Goal: Information Seeking & Learning: Learn about a topic

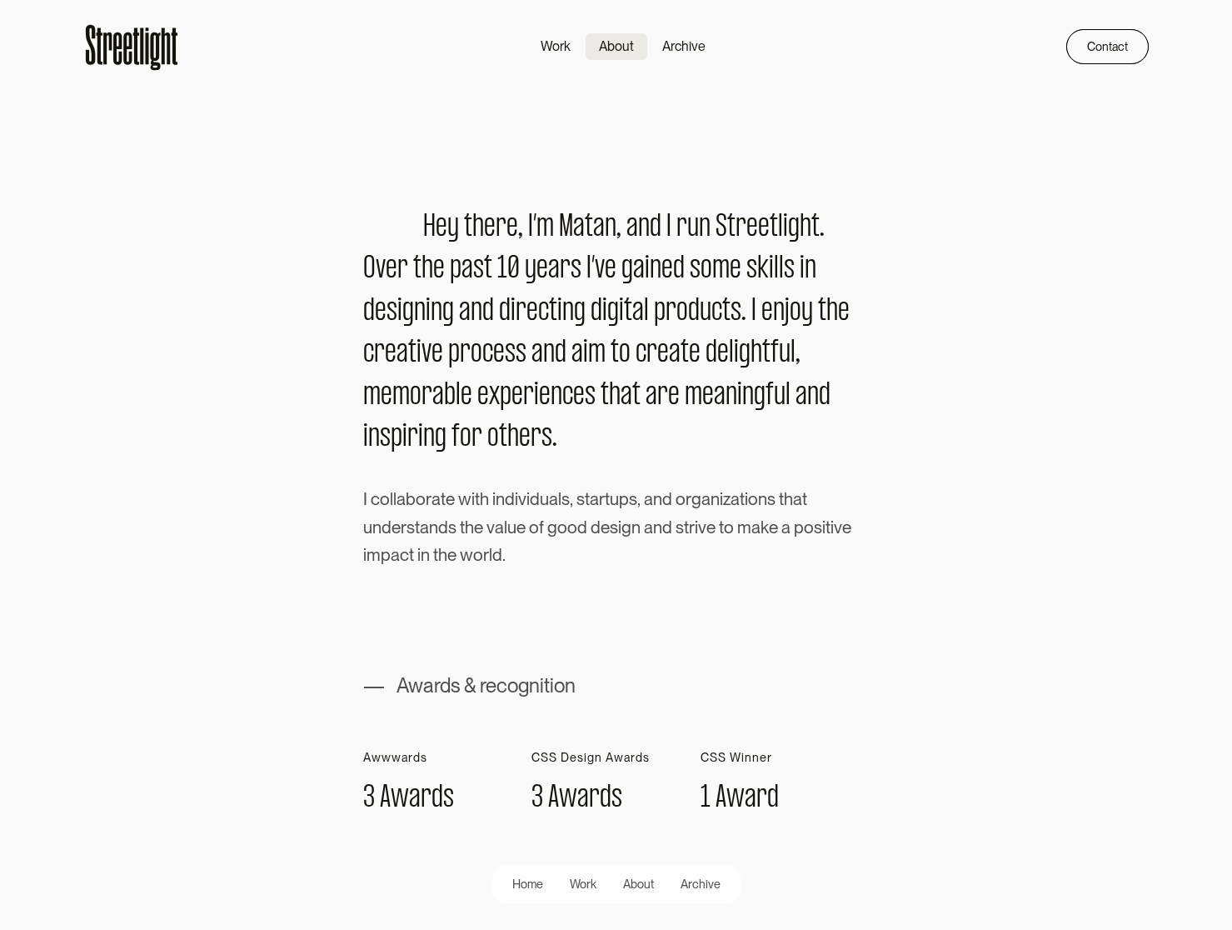
scroll to position [1363, 0]
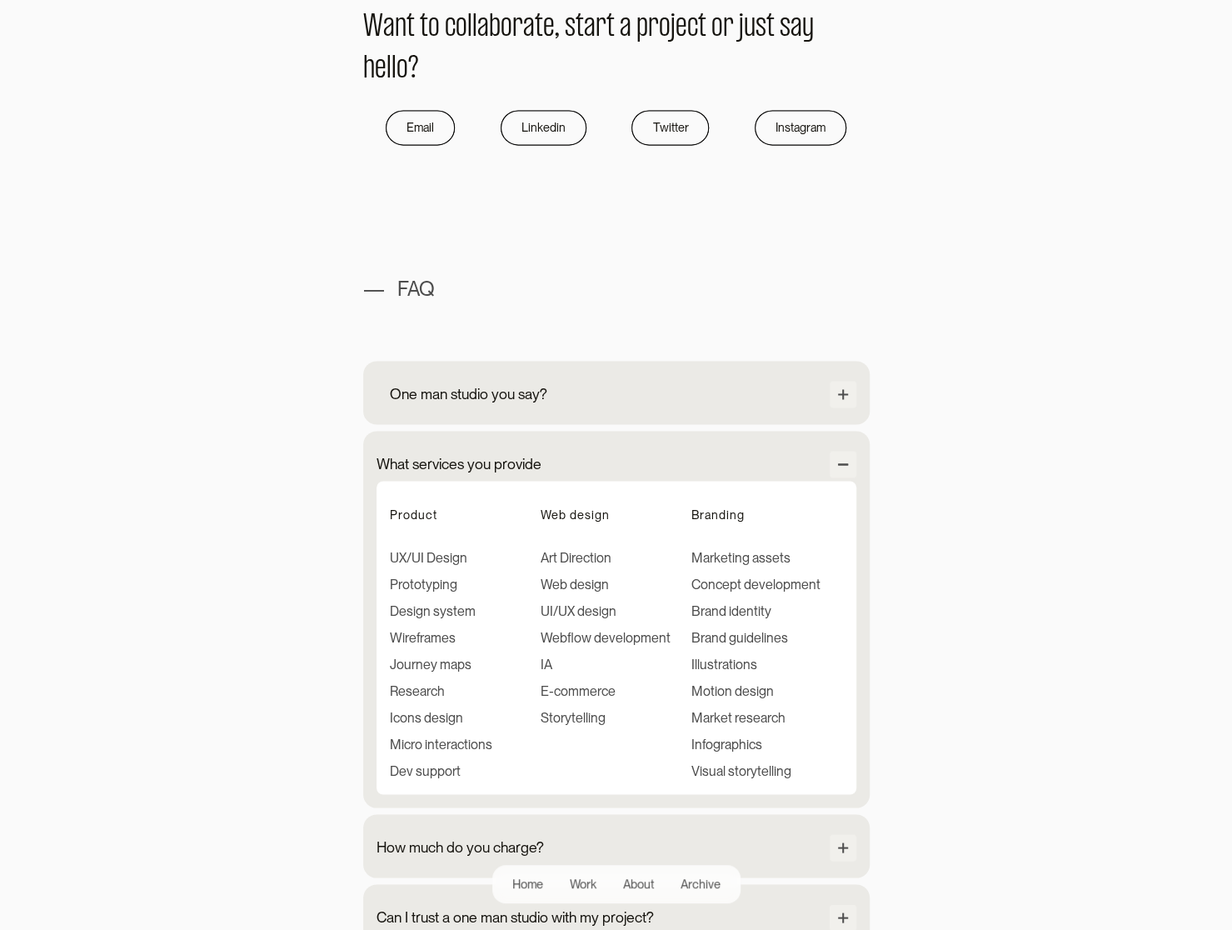
click at [458, 392] on div "One man studio you say?" at bounding box center [468, 394] width 157 height 22
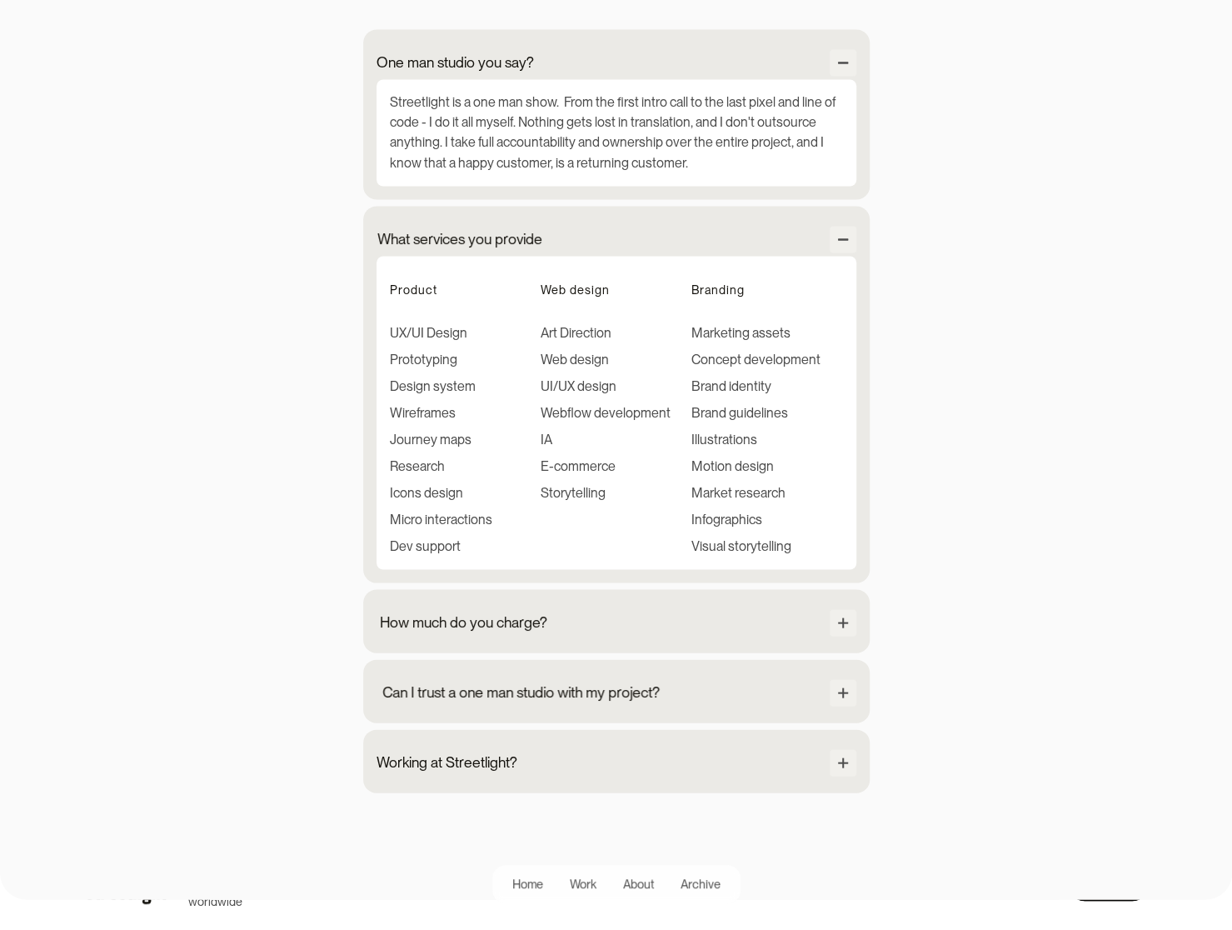
scroll to position [1696, 0]
click at [447, 619] on div "How much do you charge?" at bounding box center [473, 620] width 167 height 22
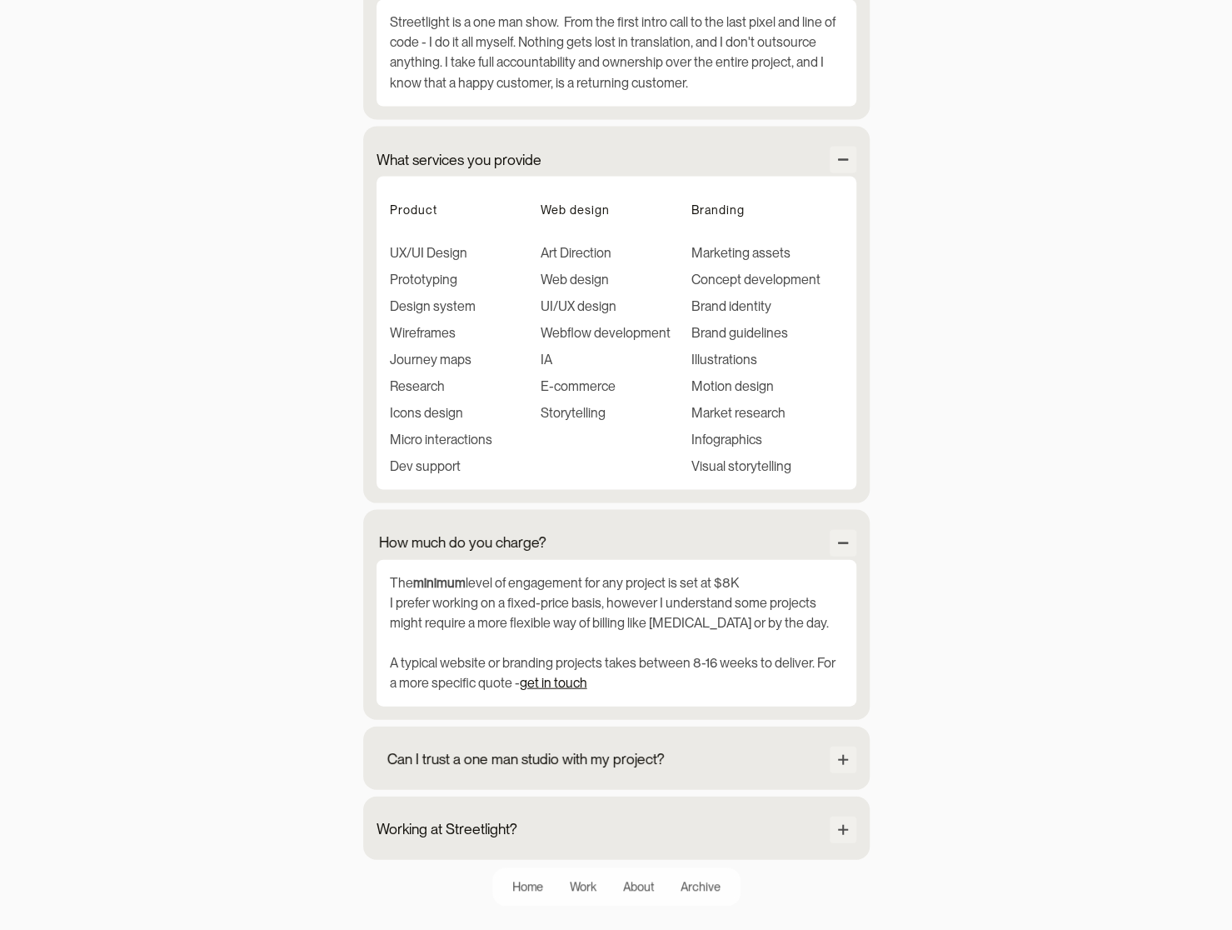
scroll to position [1779, 0]
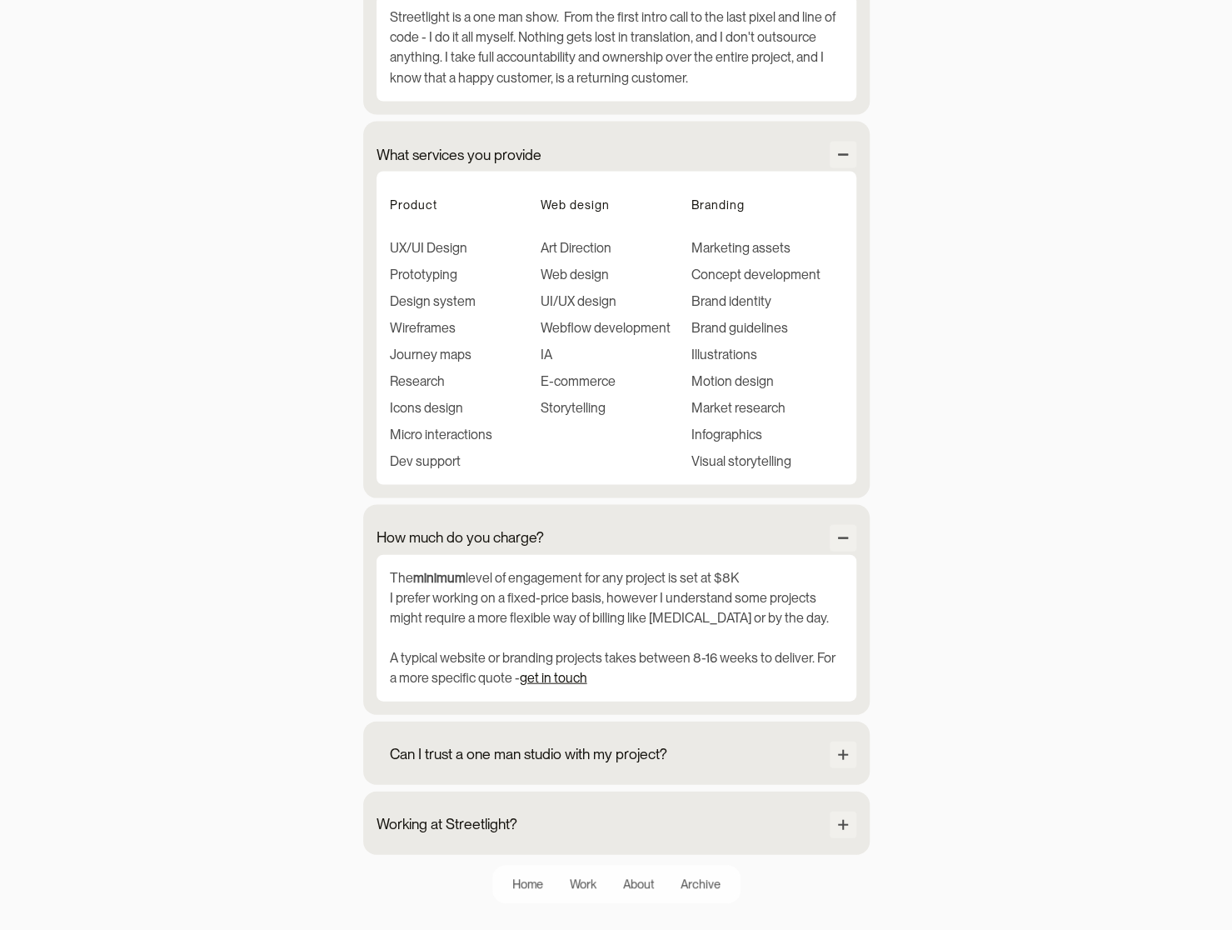
click at [548, 757] on div "Can I trust a one man studio with my project?" at bounding box center [528, 753] width 277 height 22
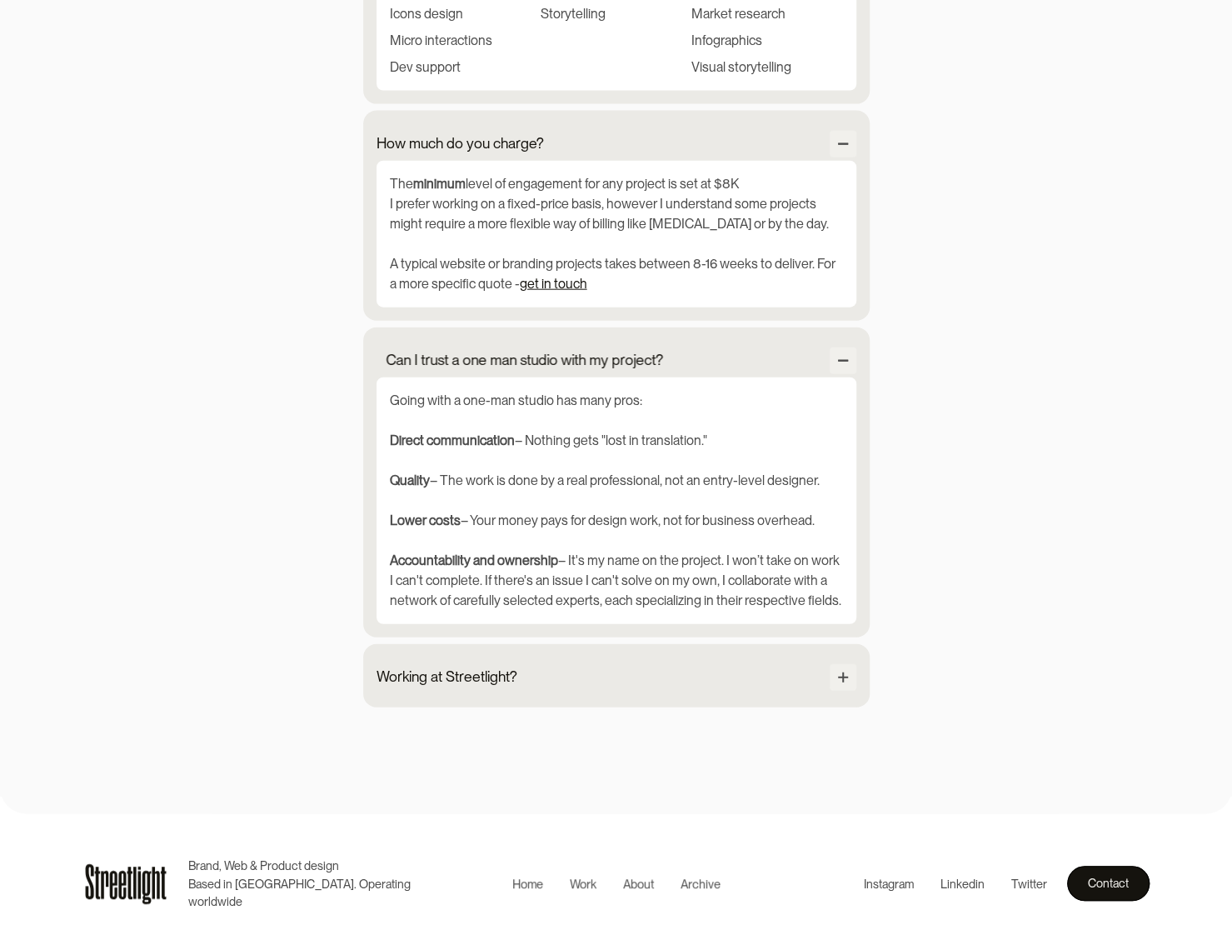
scroll to position [2176, 0]
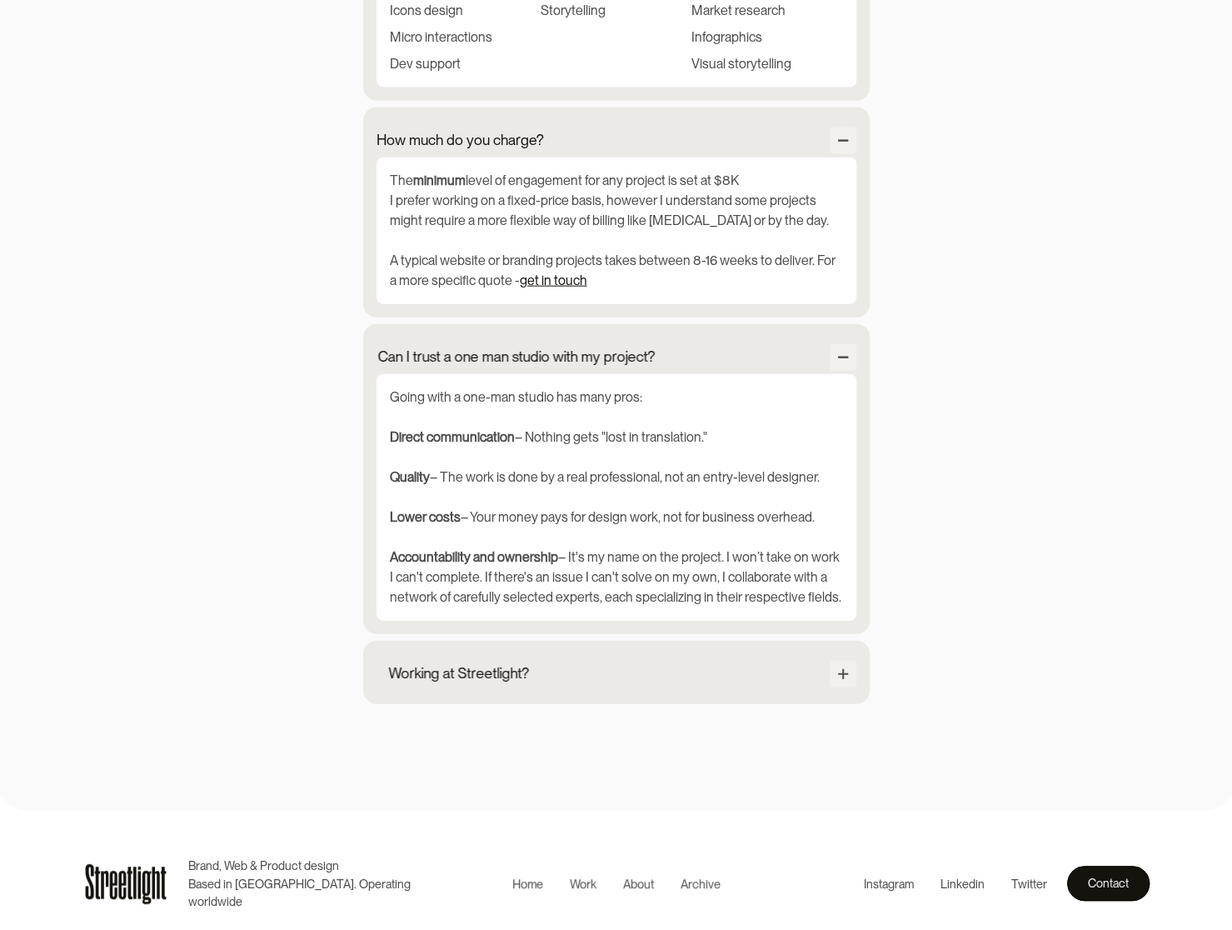
click at [483, 679] on div "Working at Streetlight?" at bounding box center [458, 673] width 141 height 22
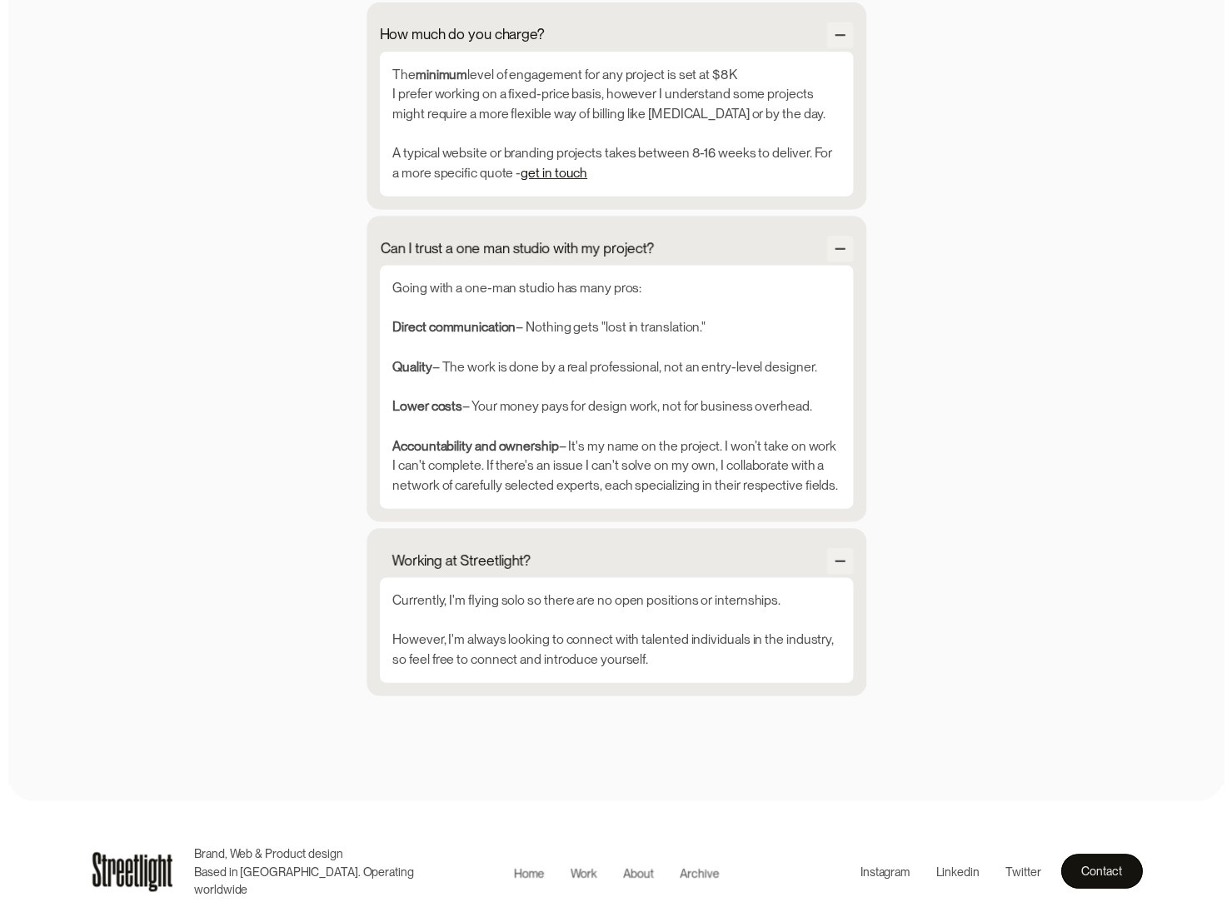
scroll to position [2283, 0]
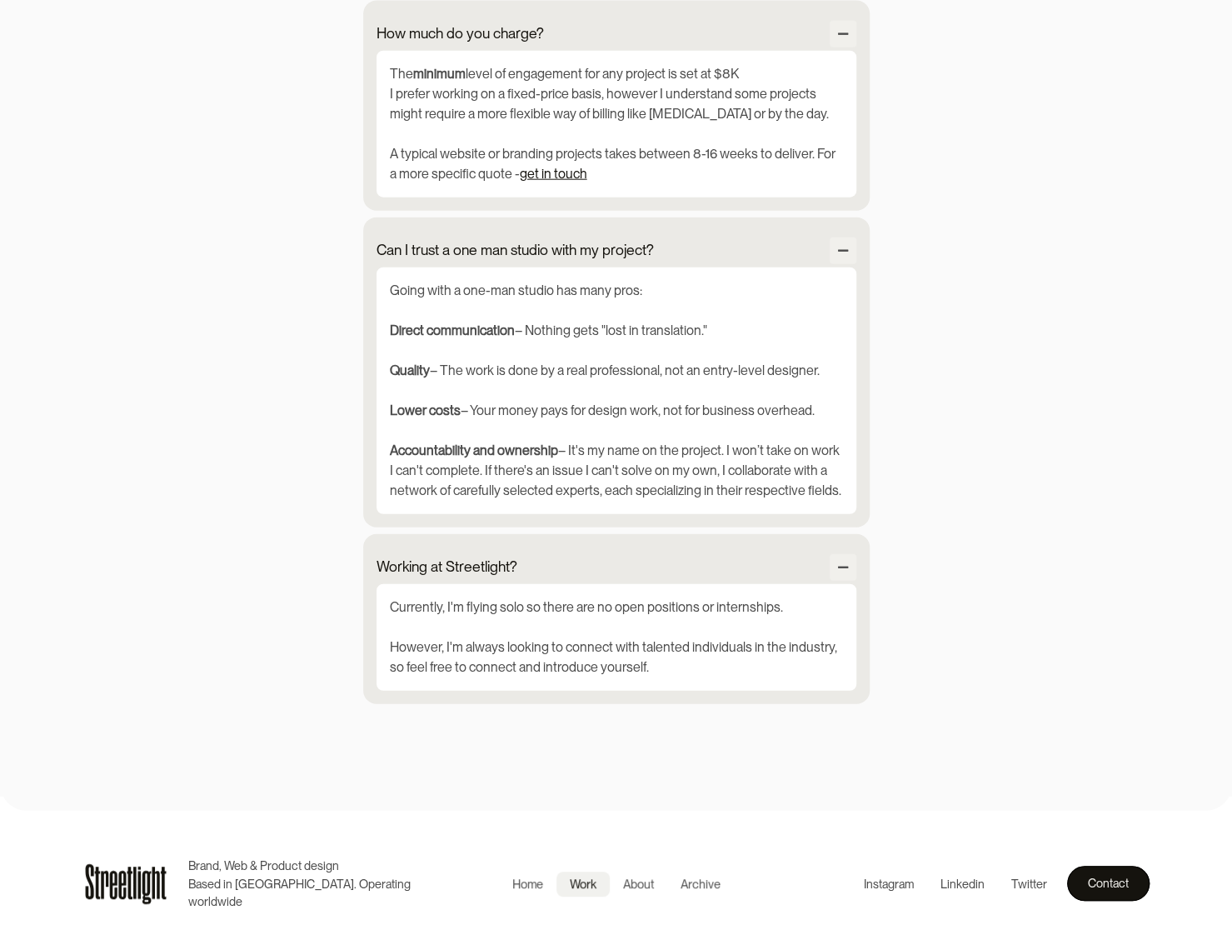
click at [583, 894] on link "Work" at bounding box center [582, 883] width 53 height 25
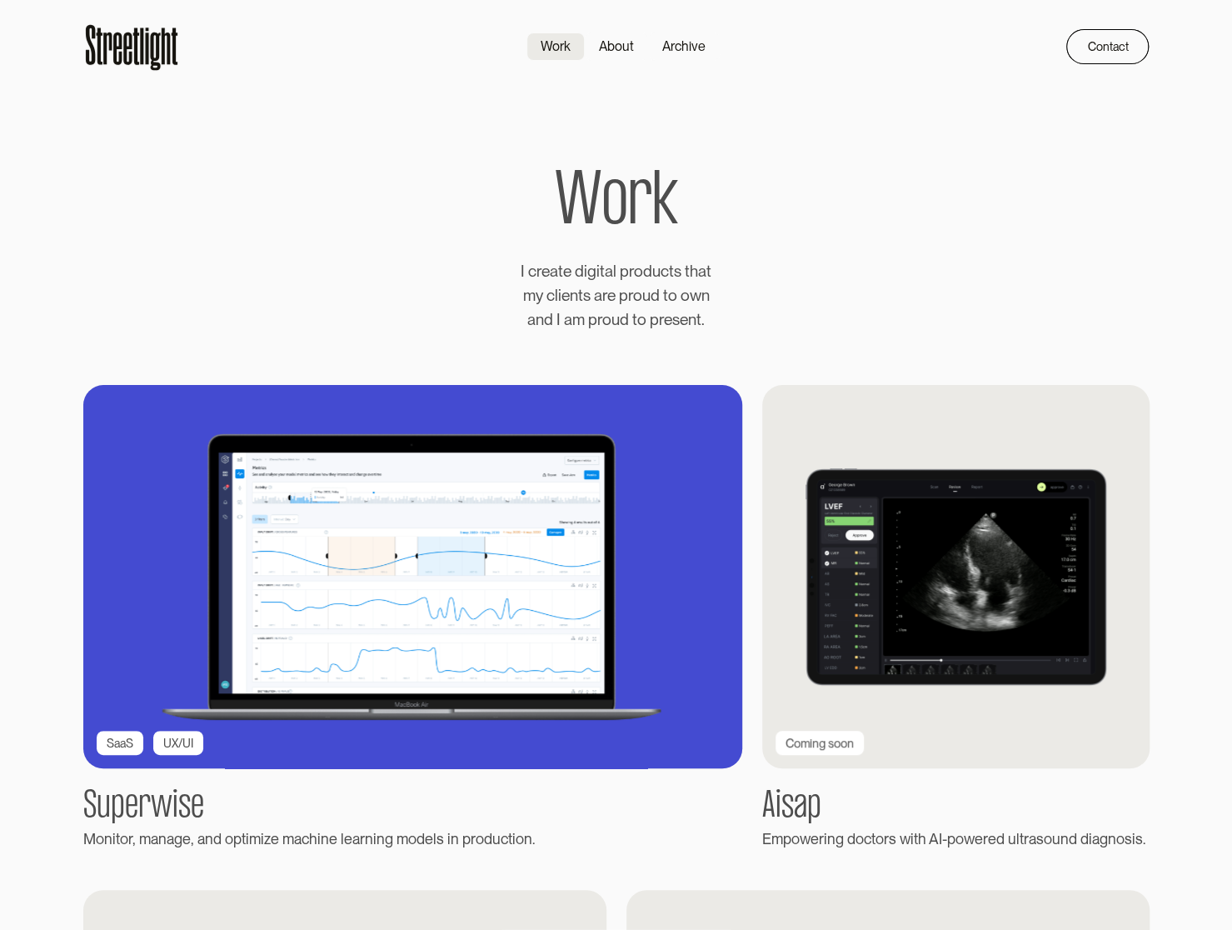
click at [307, 562] on img at bounding box center [412, 577] width 725 height 422
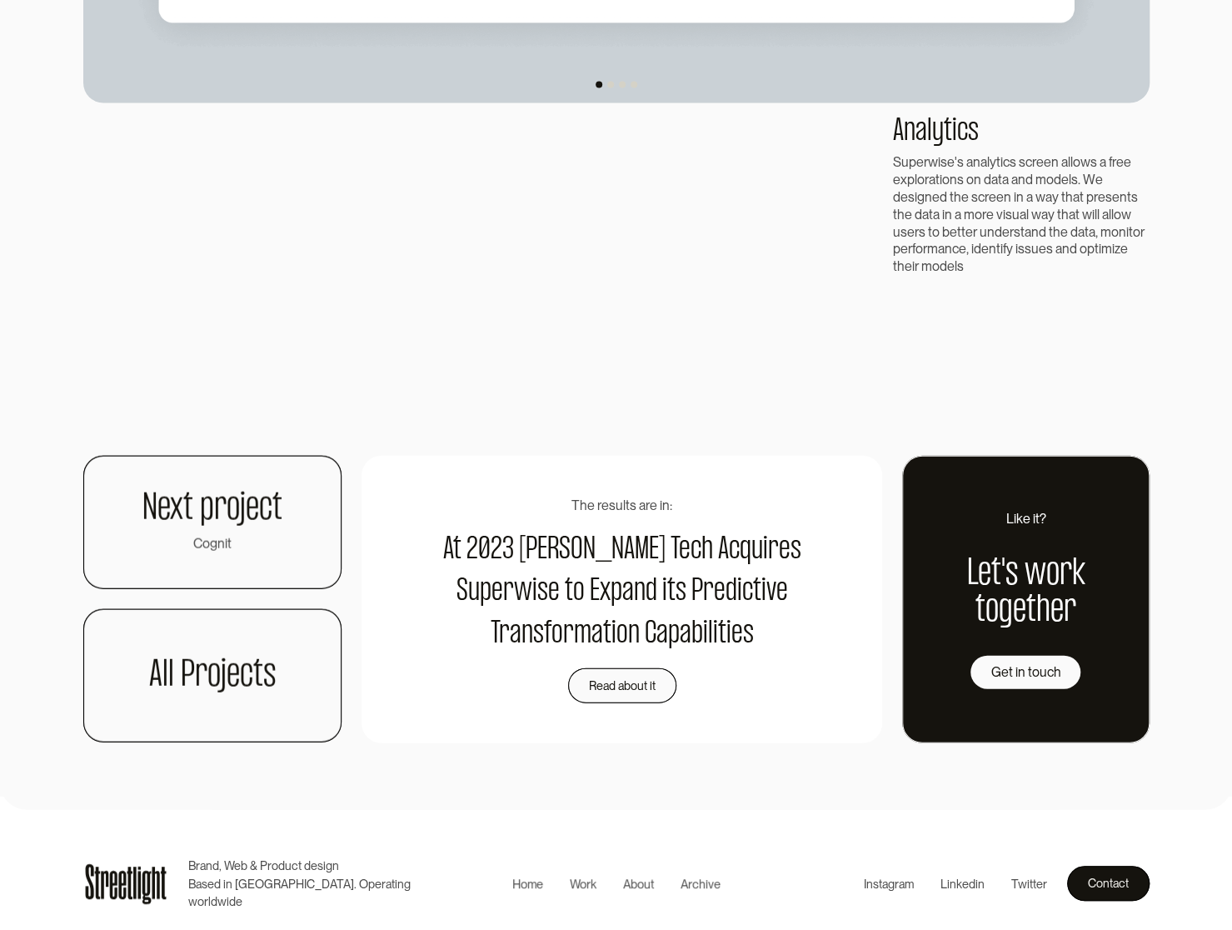
scroll to position [3784, 0]
